Goal: Information Seeking & Learning: Learn about a topic

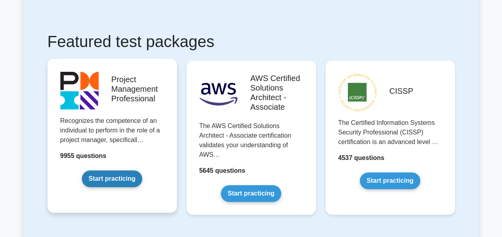
scroll to position [160, 0]
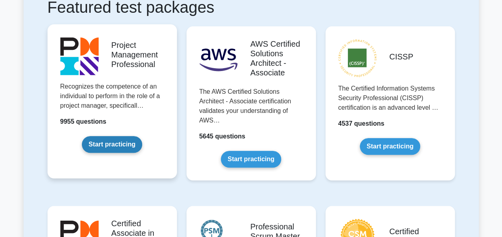
click at [123, 145] on link "Start practicing" at bounding box center [112, 144] width 60 height 17
